Goal: Task Accomplishment & Management: Manage account settings

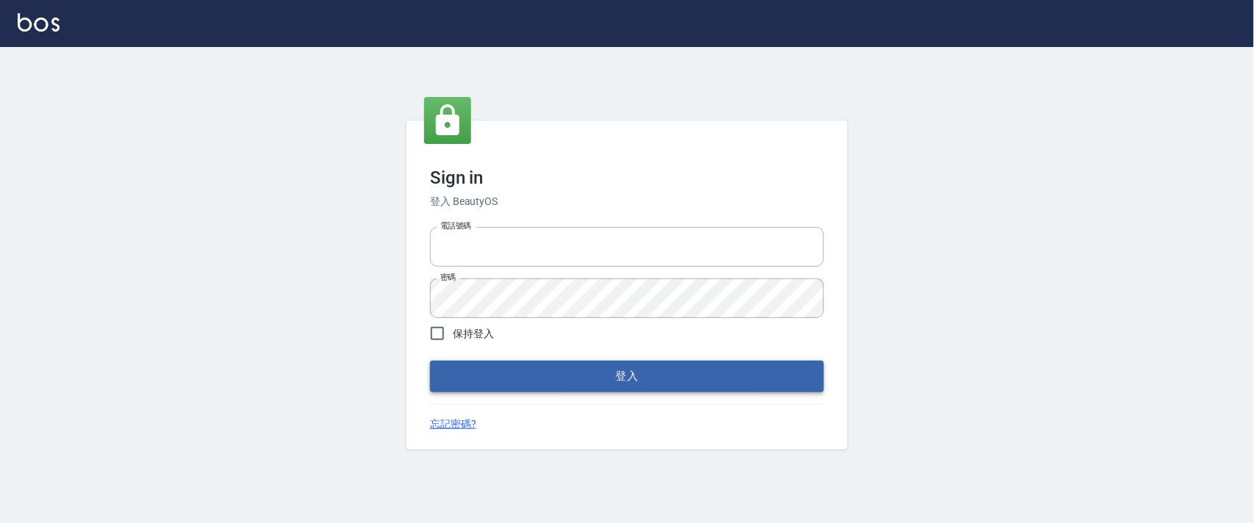
type input "0927987640"
click at [578, 384] on button "登入" at bounding box center [627, 376] width 394 height 31
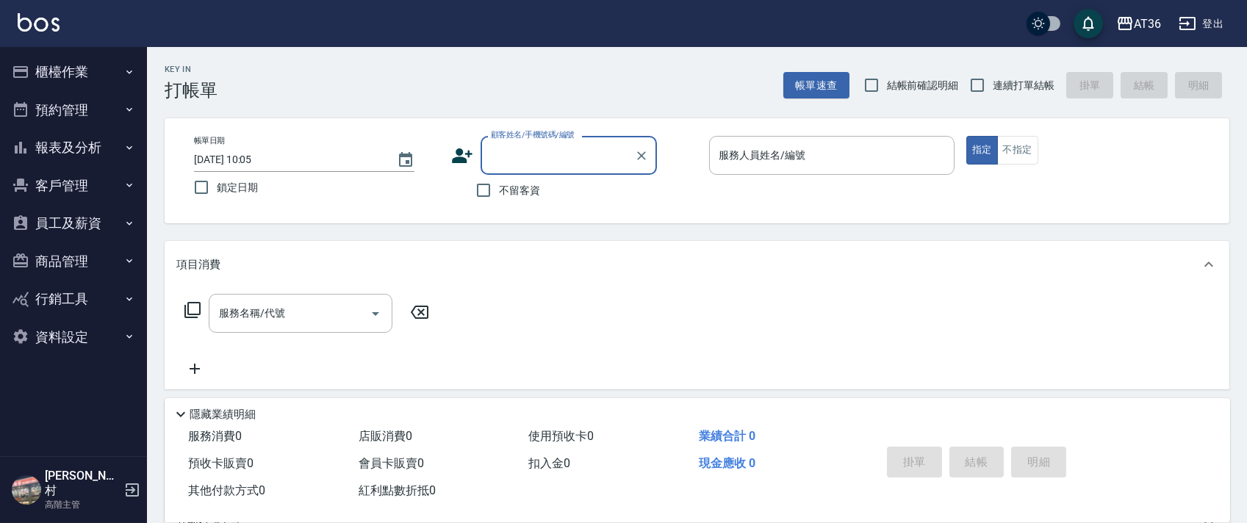
click at [51, 70] on button "櫃檯作業" at bounding box center [73, 72] width 135 height 38
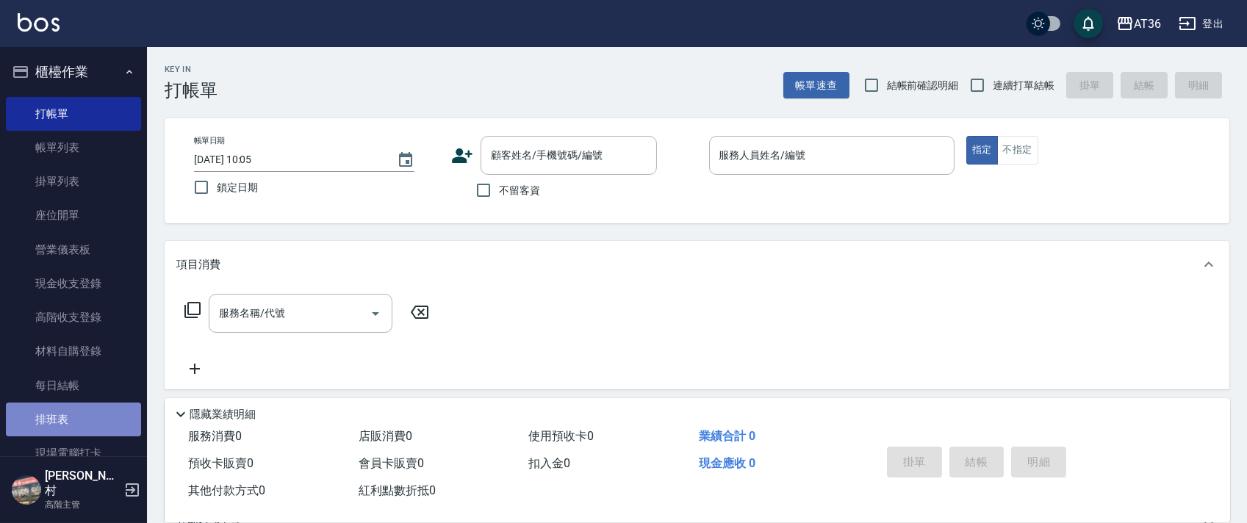
click at [76, 422] on link "排班表" at bounding box center [73, 420] width 135 height 34
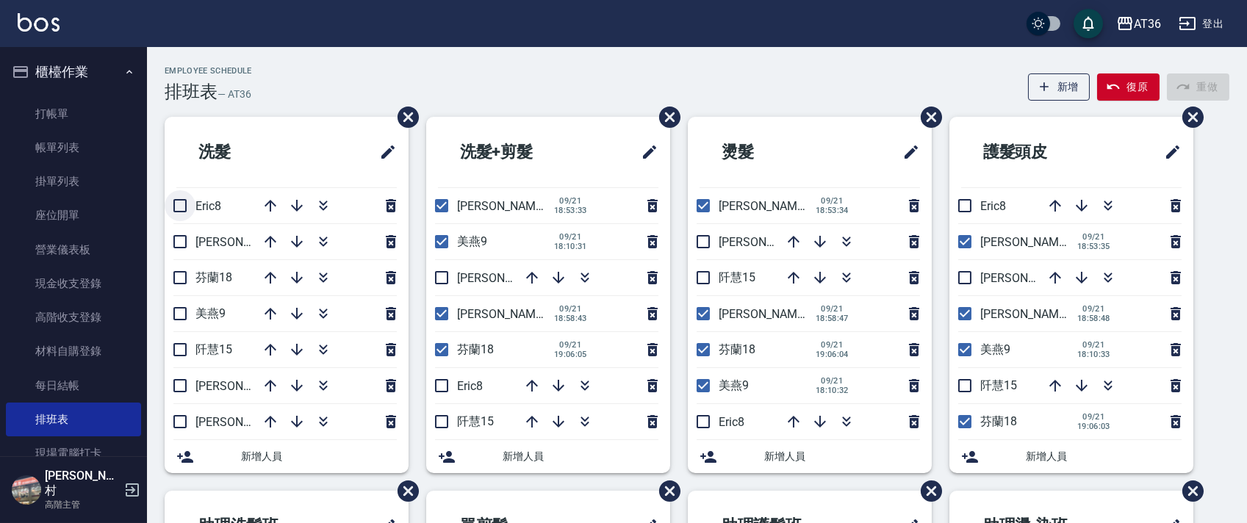
click at [179, 204] on input "checkbox" at bounding box center [180, 205] width 31 height 31
checkbox input "true"
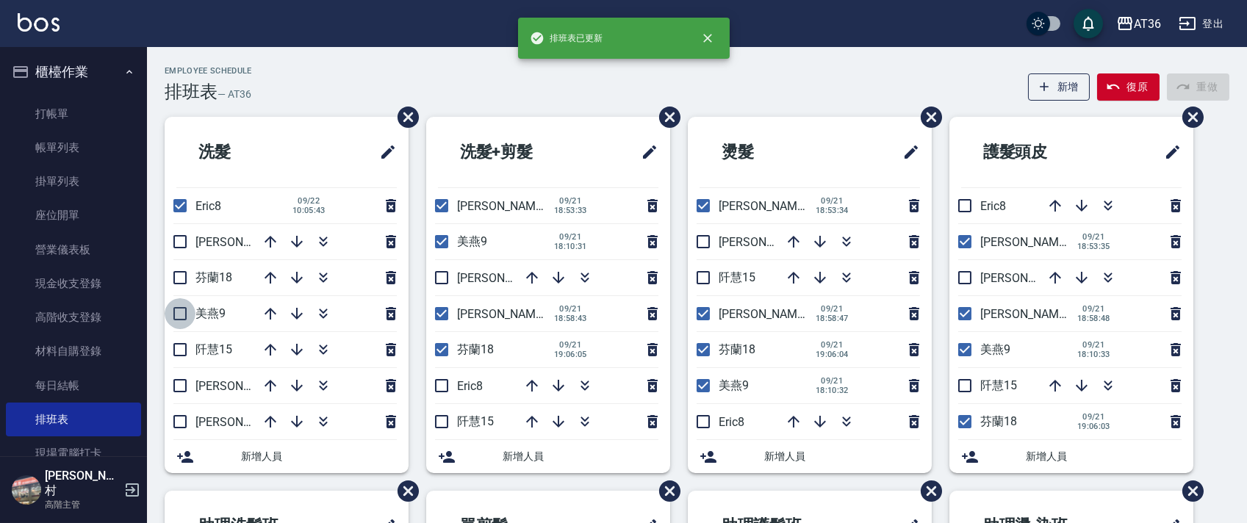
click at [178, 310] on input "checkbox" at bounding box center [180, 313] width 31 height 31
checkbox input "true"
click at [178, 356] on input "checkbox" at bounding box center [180, 349] width 31 height 31
checkbox input "true"
click at [178, 384] on input "checkbox" at bounding box center [180, 385] width 31 height 31
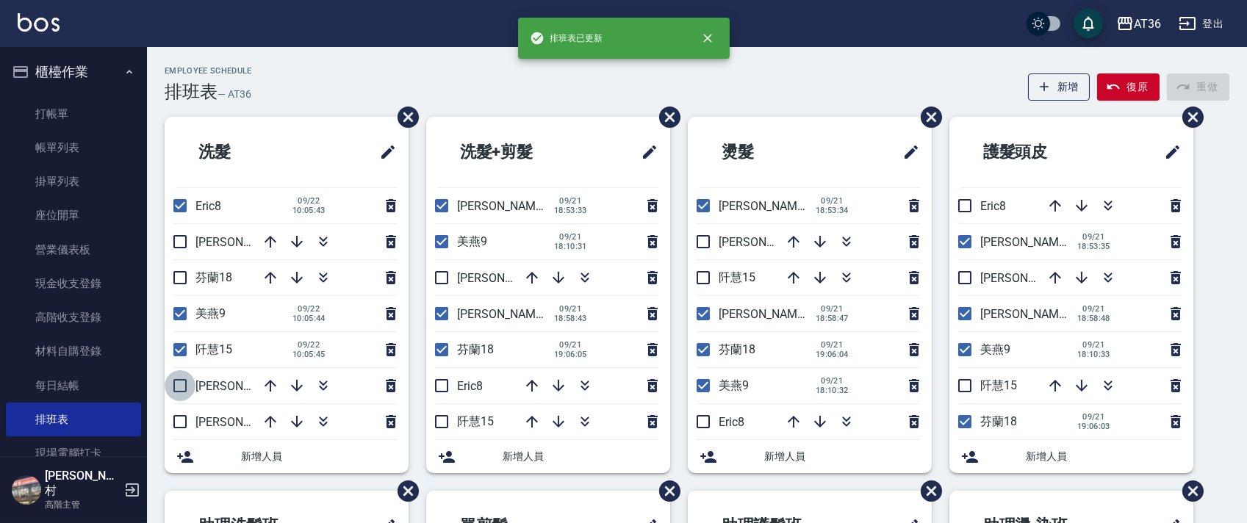
checkbox input "true"
click at [179, 423] on input "checkbox" at bounding box center [180, 421] width 31 height 31
checkbox input "true"
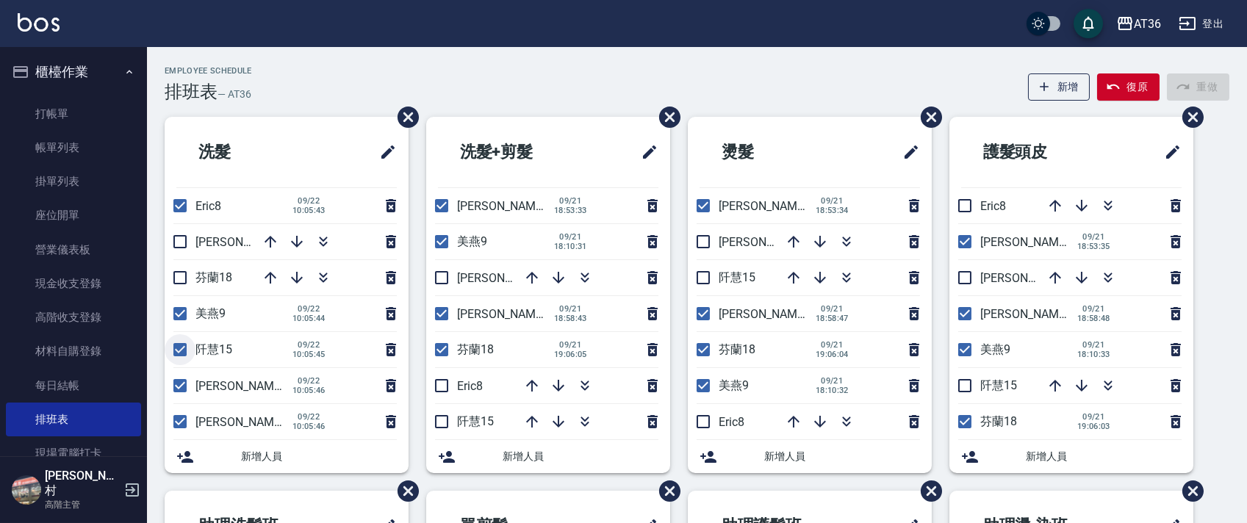
click at [183, 346] on input "checkbox" at bounding box center [180, 349] width 31 height 31
checkbox input "false"
click at [444, 281] on input "checkbox" at bounding box center [441, 277] width 31 height 31
checkbox input "true"
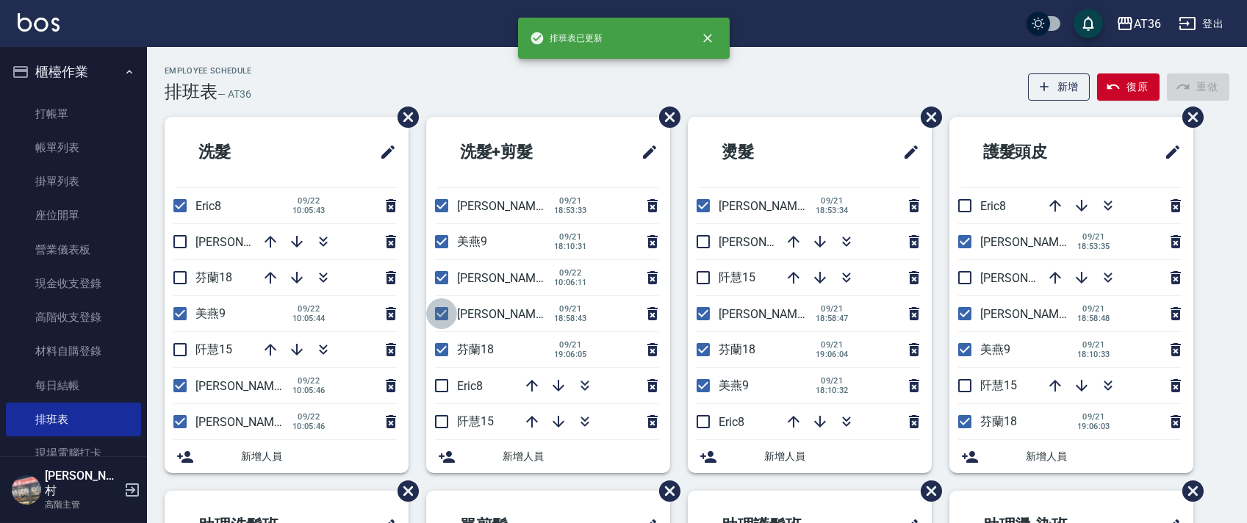
click at [444, 313] on input "checkbox" at bounding box center [441, 313] width 31 height 31
checkbox input "false"
click at [443, 350] on input "checkbox" at bounding box center [441, 349] width 31 height 31
checkbox input "false"
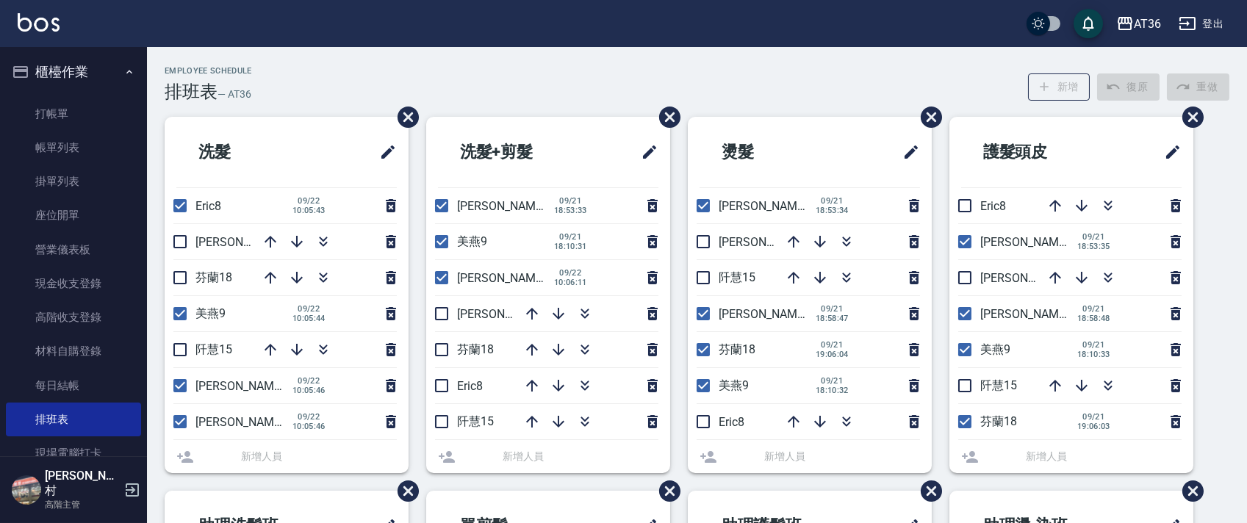
click at [444, 385] on input "checkbox" at bounding box center [441, 385] width 31 height 31
checkbox input "true"
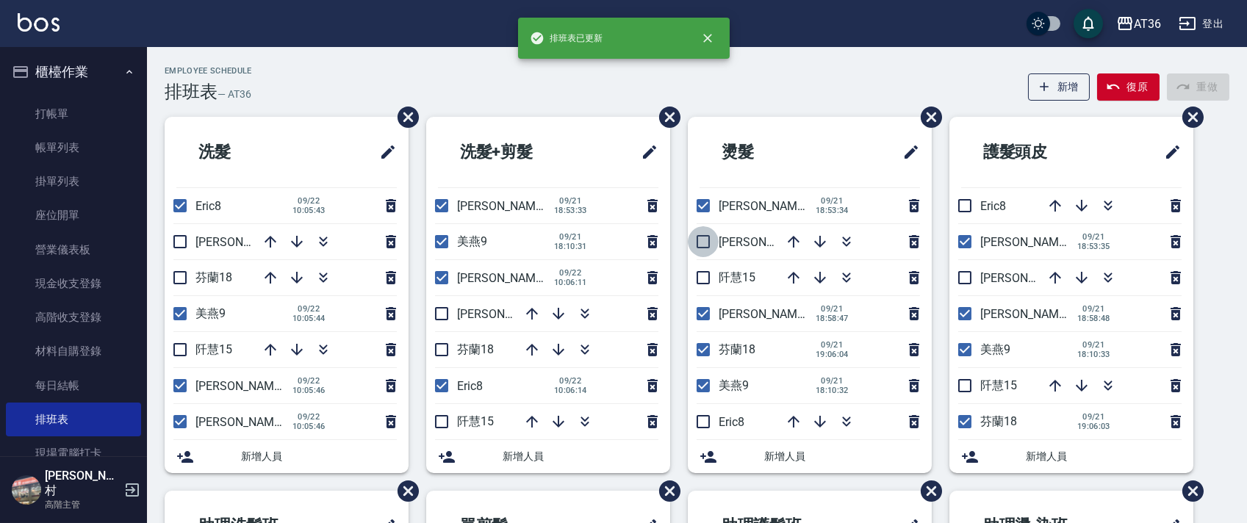
click at [704, 240] on input "checkbox" at bounding box center [703, 241] width 31 height 31
checkbox input "true"
click at [700, 317] on input "checkbox" at bounding box center [703, 313] width 31 height 31
checkbox input "false"
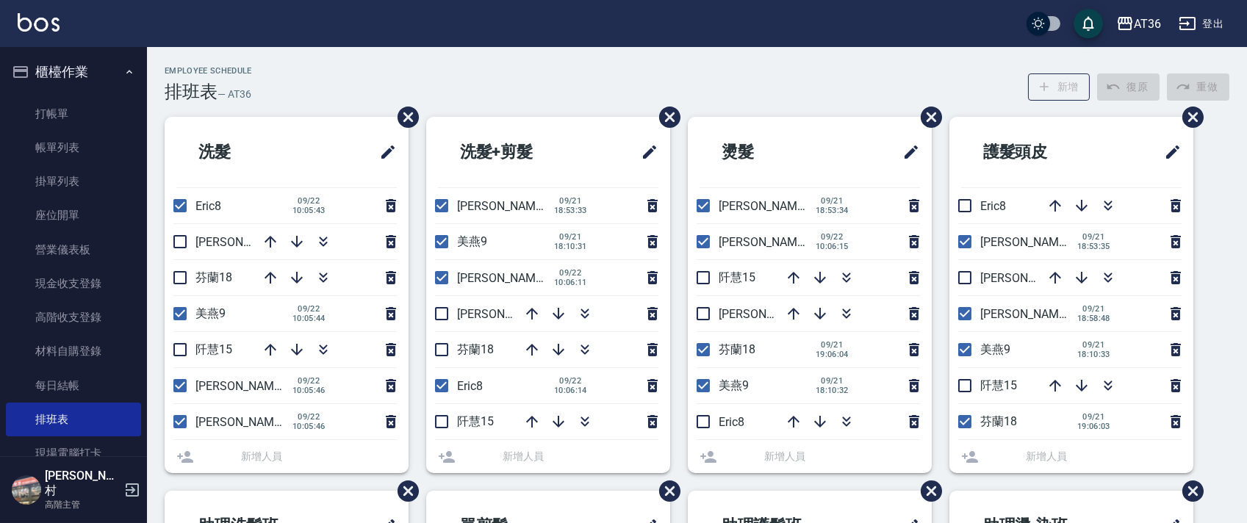
click at [701, 351] on input "checkbox" at bounding box center [703, 349] width 31 height 31
checkbox input "false"
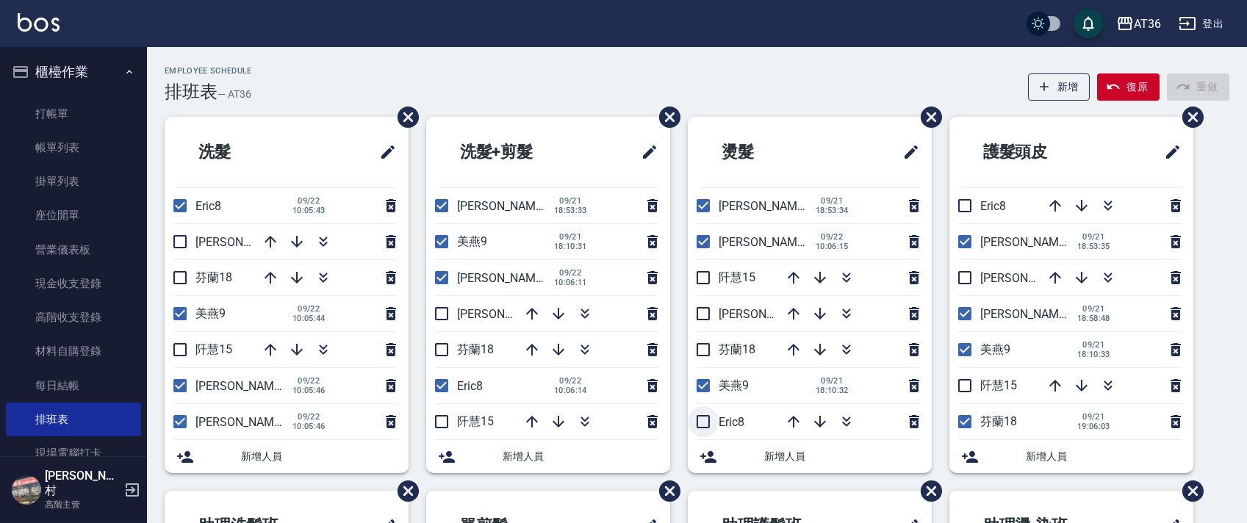
click at [701, 414] on input "checkbox" at bounding box center [703, 421] width 31 height 31
checkbox input "true"
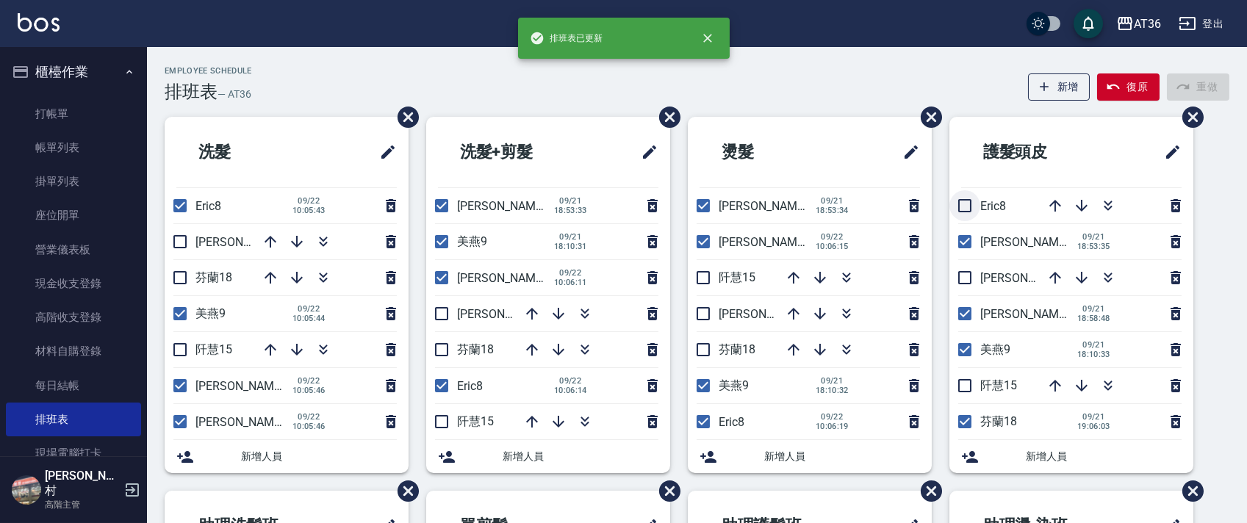
click at [969, 202] on input "checkbox" at bounding box center [964, 205] width 31 height 31
checkbox input "true"
click at [968, 276] on input "checkbox" at bounding box center [964, 277] width 31 height 31
checkbox input "true"
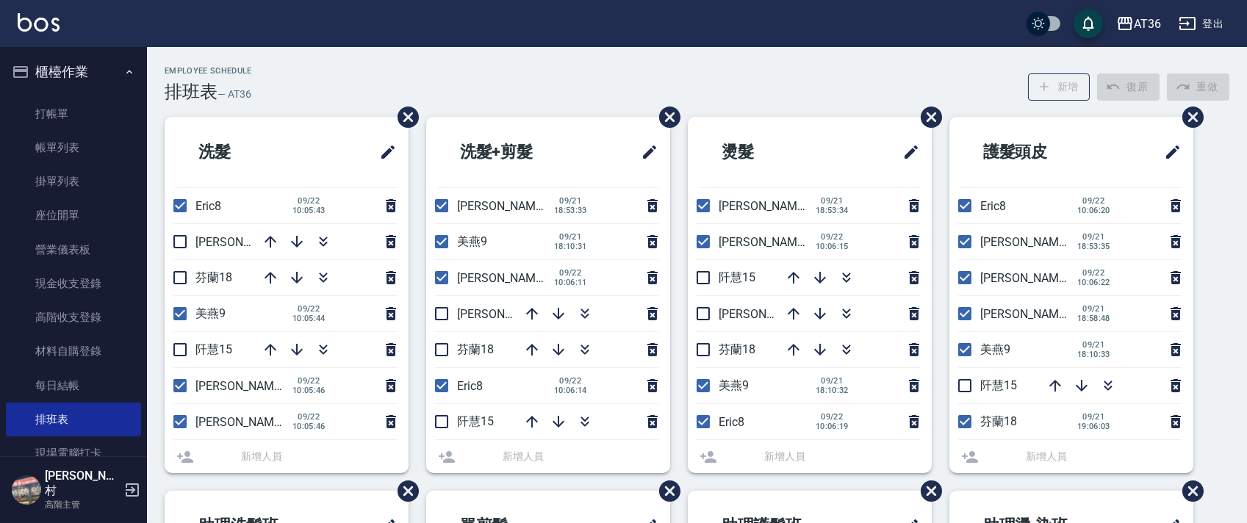
click at [968, 316] on input "checkbox" at bounding box center [964, 313] width 31 height 31
checkbox input "false"
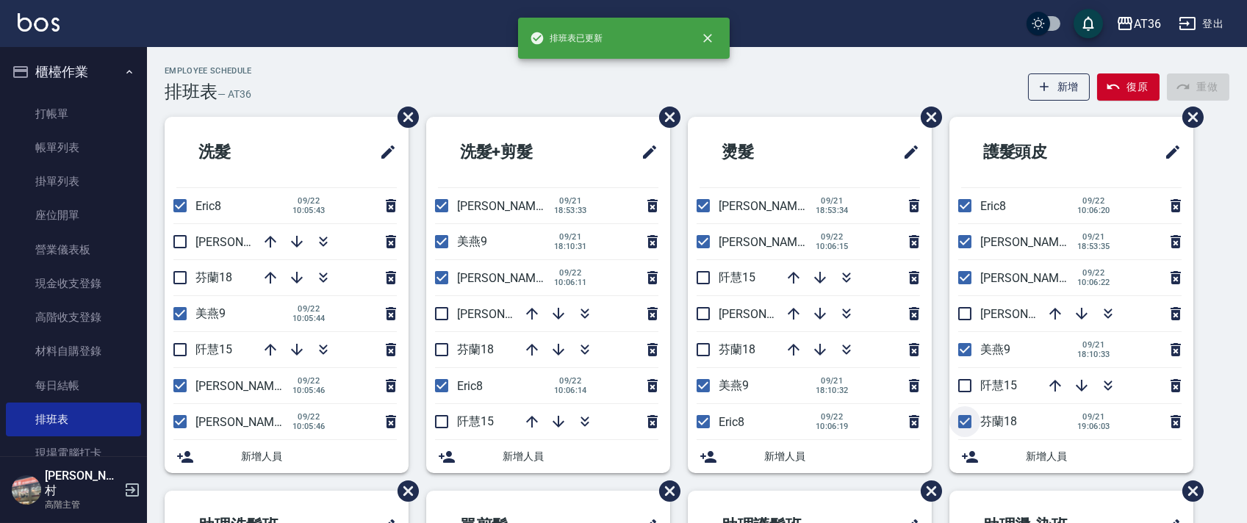
click at [966, 417] on input "checkbox" at bounding box center [964, 421] width 31 height 31
checkbox input "false"
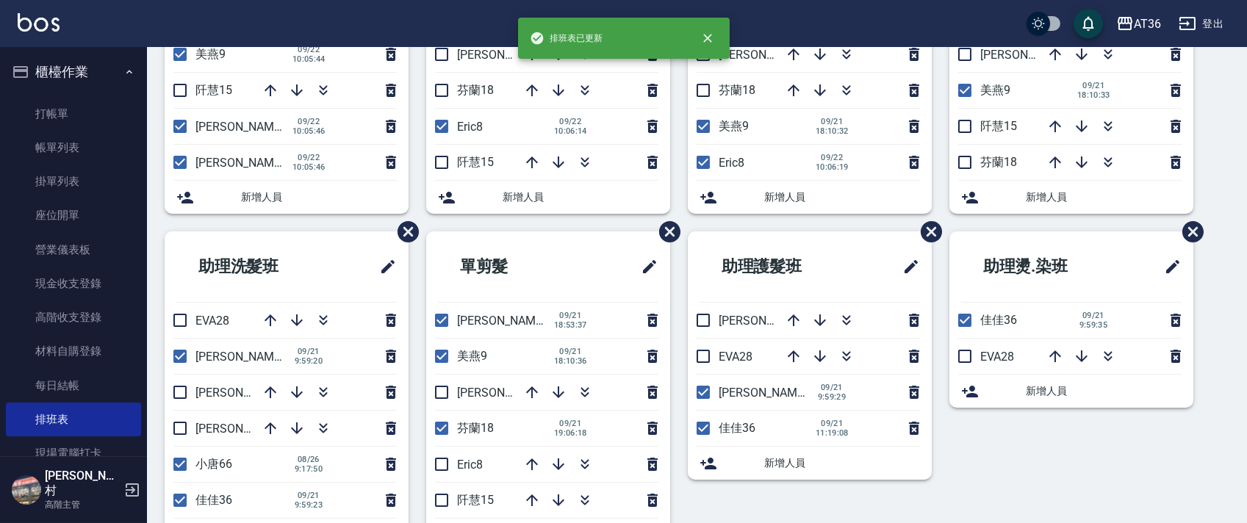
scroll to position [294, 0]
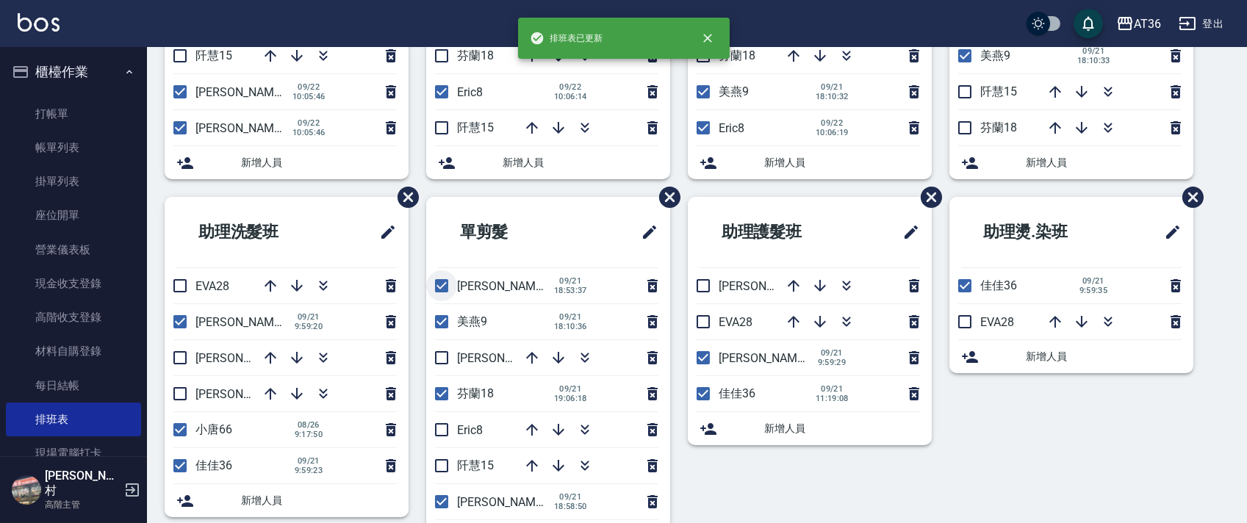
click at [443, 281] on input "checkbox" at bounding box center [441, 285] width 31 height 31
click at [444, 268] on li "單剪髮" at bounding box center [548, 232] width 244 height 71
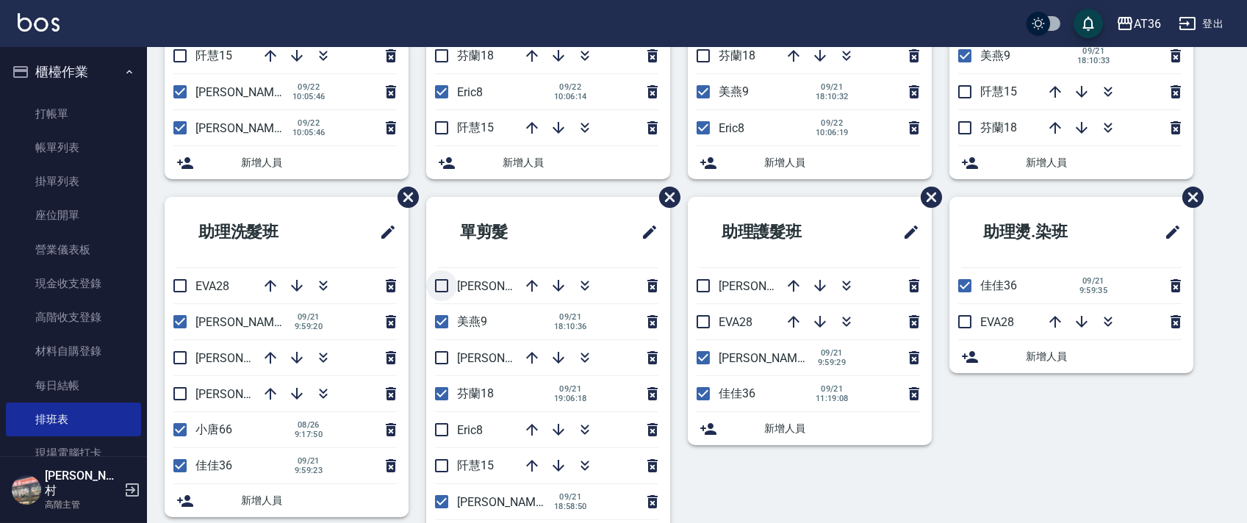
click at [441, 291] on input "checkbox" at bounding box center [441, 285] width 31 height 31
checkbox input "true"
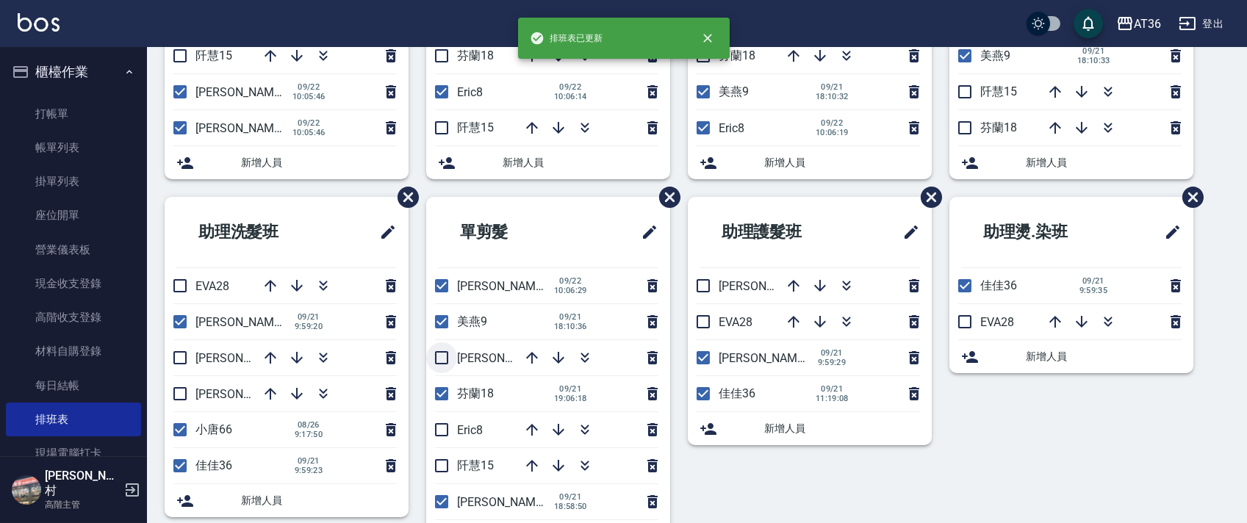
click at [441, 356] on input "checkbox" at bounding box center [441, 357] width 31 height 31
checkbox input "true"
click at [441, 395] on input "checkbox" at bounding box center [441, 393] width 31 height 31
checkbox input "false"
click at [445, 438] on input "checkbox" at bounding box center [441, 429] width 31 height 31
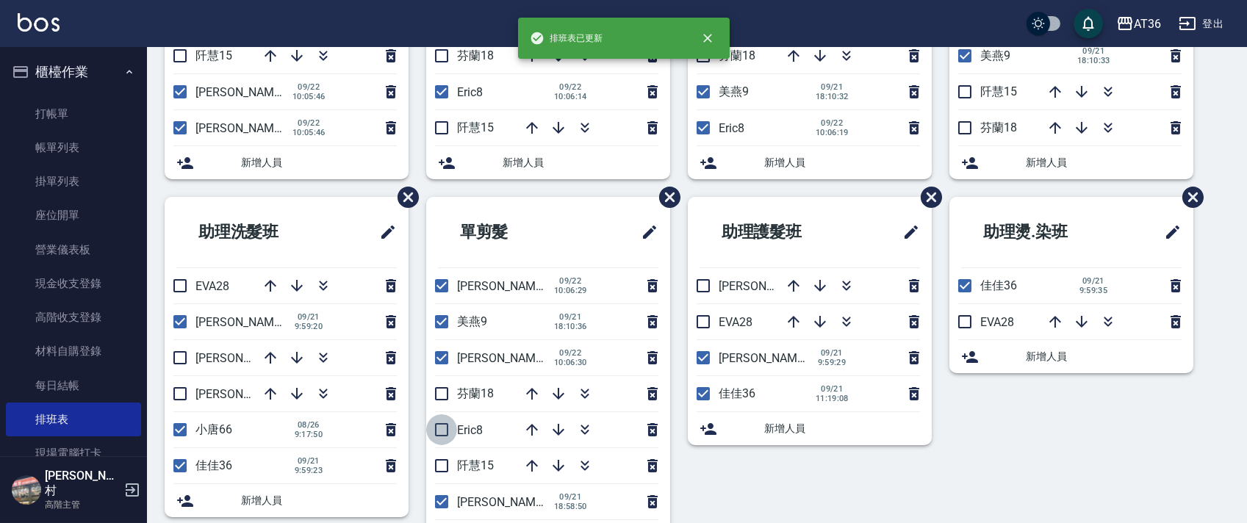
checkbox input "true"
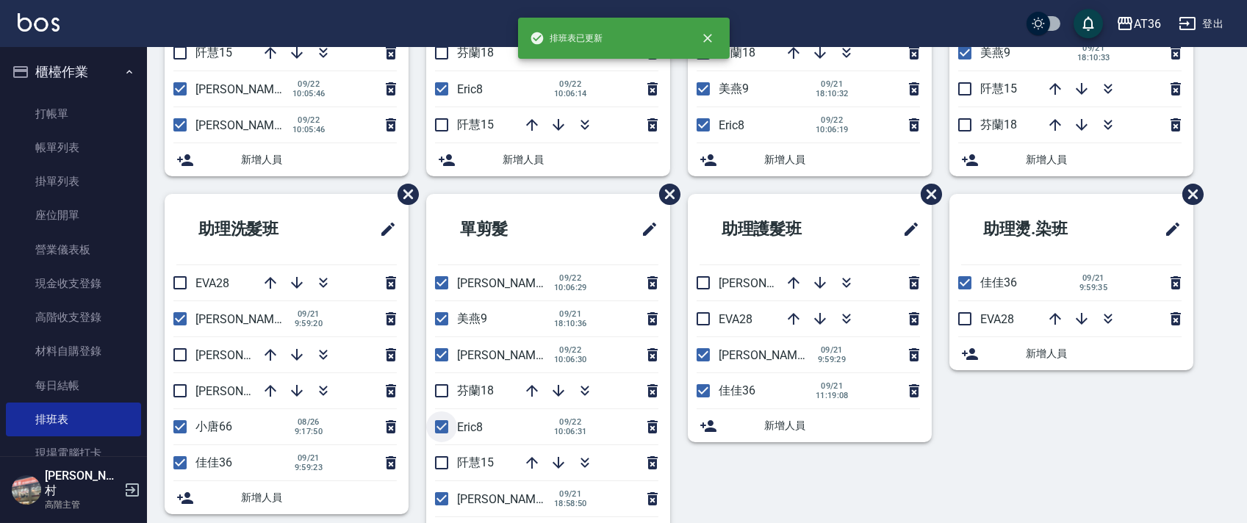
scroll to position [348, 0]
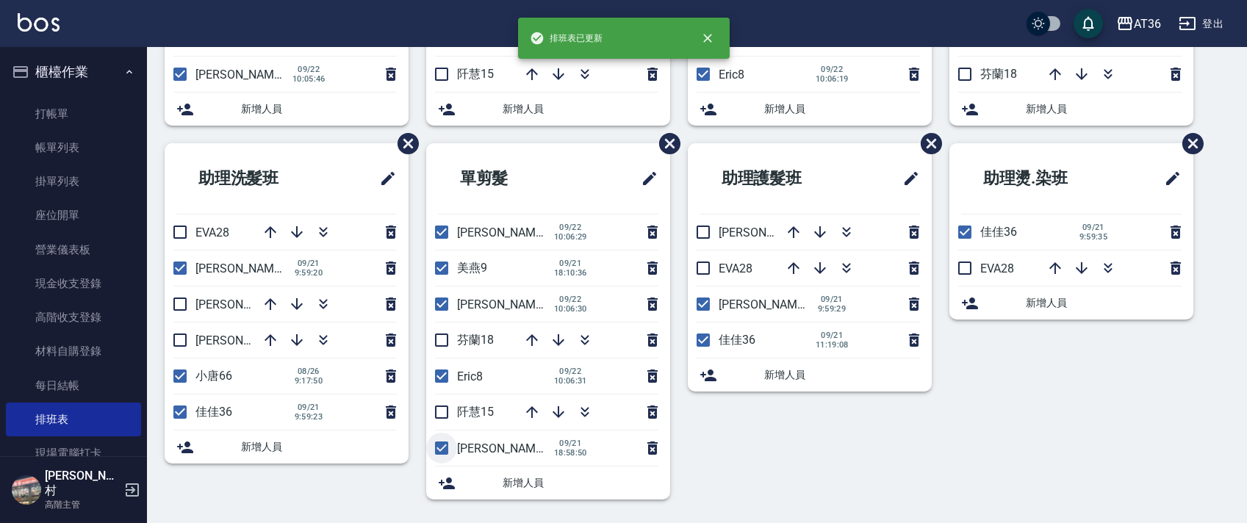
click at [445, 447] on input "checkbox" at bounding box center [441, 448] width 31 height 31
checkbox input "false"
click at [179, 337] on input "checkbox" at bounding box center [180, 340] width 31 height 31
checkbox input "true"
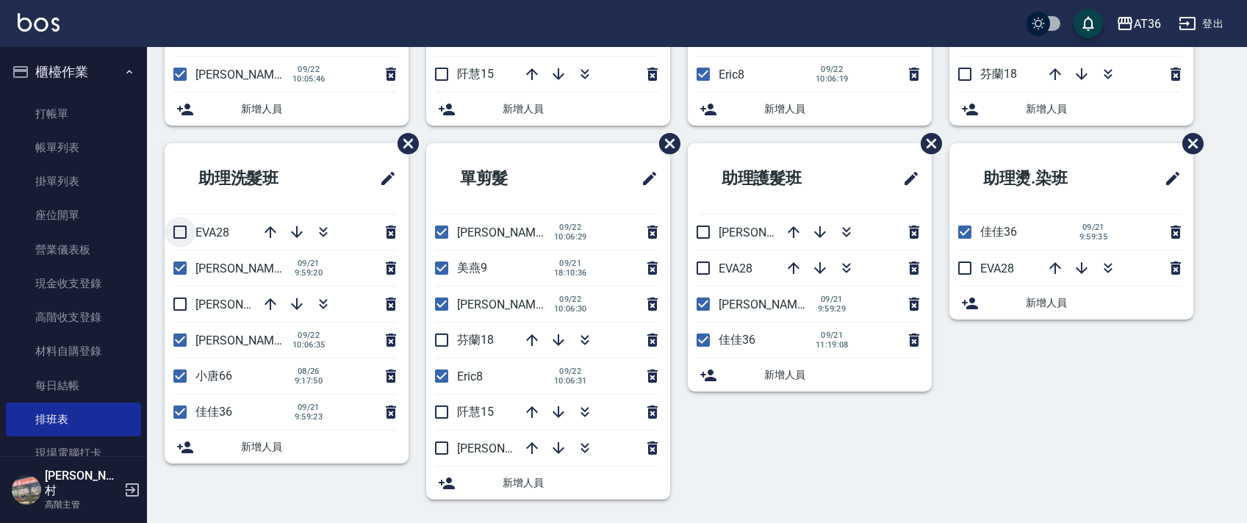
click at [182, 235] on input "checkbox" at bounding box center [180, 232] width 31 height 31
checkbox input "true"
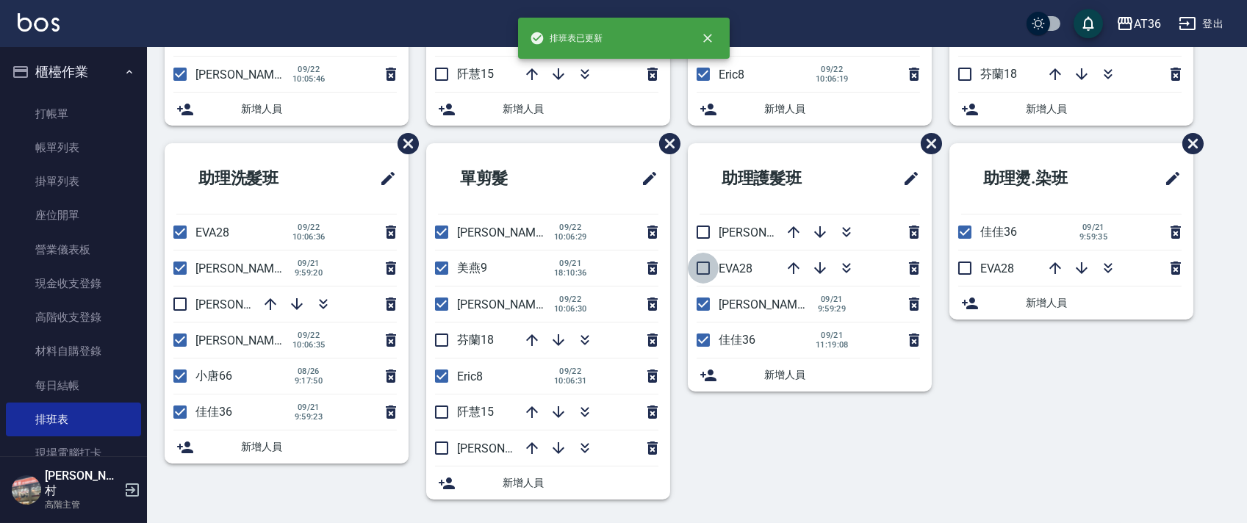
click at [699, 270] on input "checkbox" at bounding box center [703, 268] width 31 height 31
checkbox input "true"
click at [965, 273] on input "checkbox" at bounding box center [964, 268] width 31 height 31
checkbox input "true"
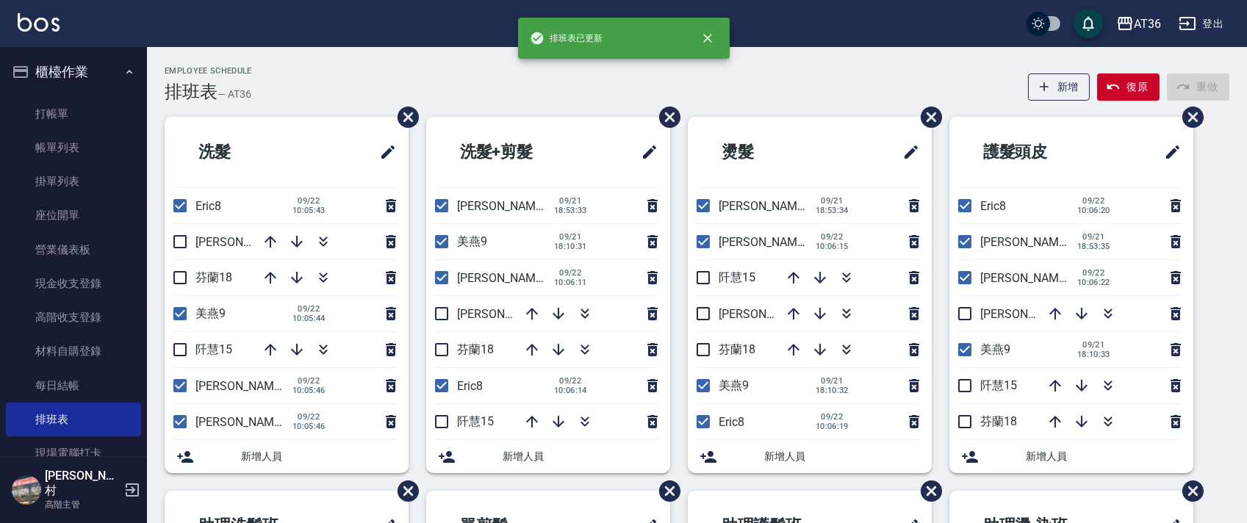
click at [519, 107] on div "Employee Schedule 排班表 — AT36 新增 復原 重做 洗髮 Eric8 [DATE] 10:05:43 [PERSON_NAME]11 …" at bounding box center [697, 465] width 1100 height 799
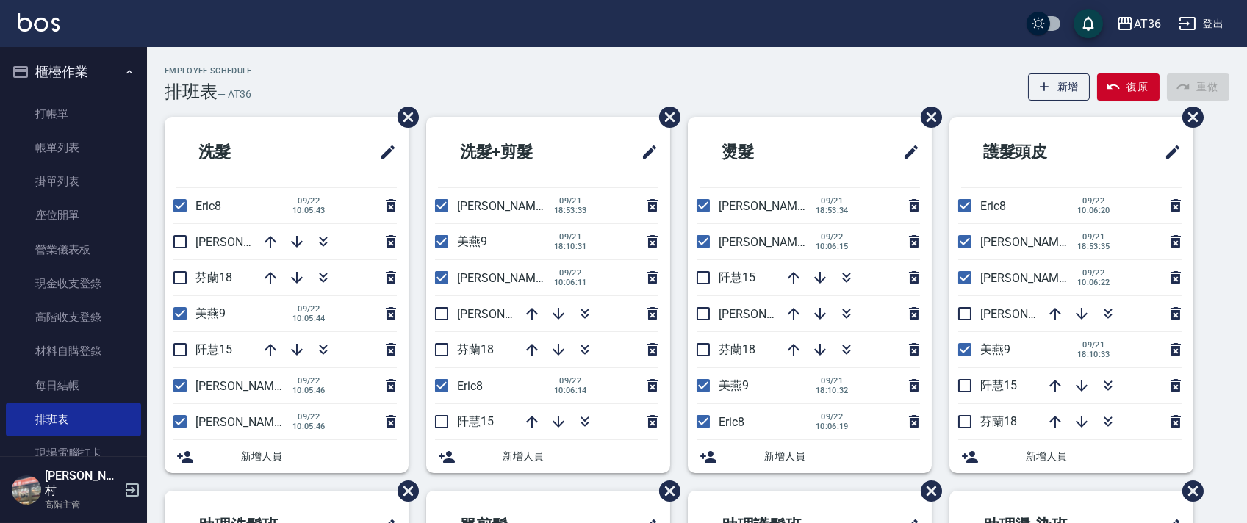
click at [286, 78] on div "Employee Schedule 排班表 — AT36 新增 復原 重做" at bounding box center [697, 84] width 1065 height 36
